Goal: Task Accomplishment & Management: Complete application form

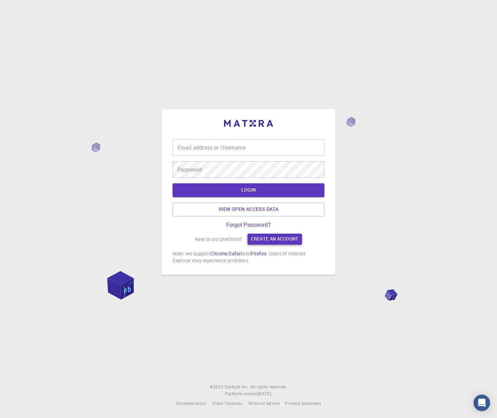
click at [274, 243] on link "Create an account" at bounding box center [274, 239] width 54 height 11
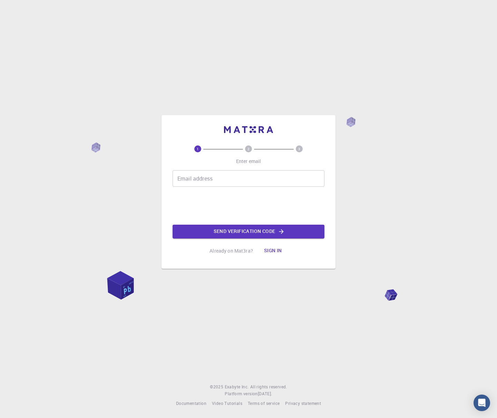
click at [273, 184] on input "Email address" at bounding box center [248, 178] width 152 height 17
click at [189, 184] on input "Email address" at bounding box center [248, 178] width 152 height 17
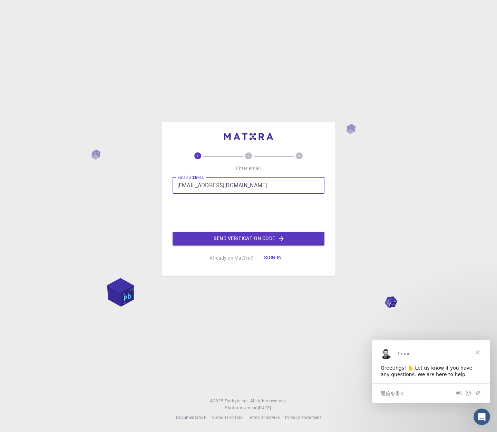
type input "rnagai@preferred.jp"
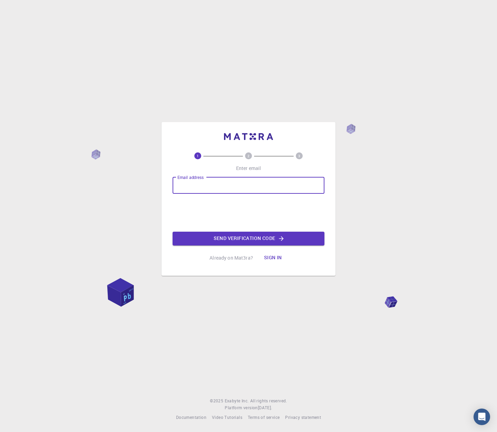
click at [283, 190] on input "Email address" at bounding box center [248, 185] width 152 height 17
